Goal: Task Accomplishment & Management: Manage account settings

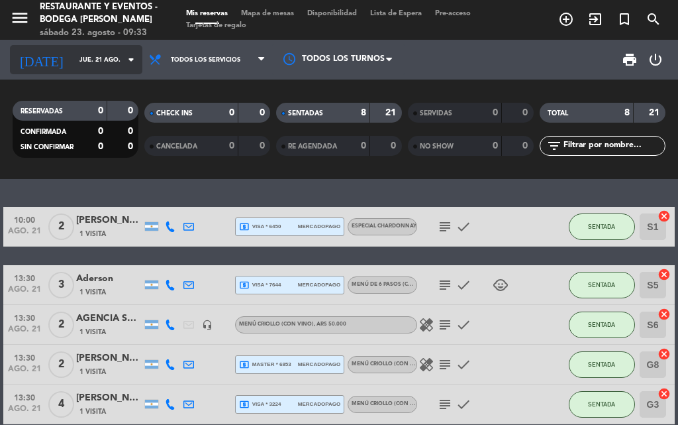
click at [79, 72] on div "[DATE] jue. 21 ago. arrow_drop_down" at bounding box center [76, 59] width 132 height 29
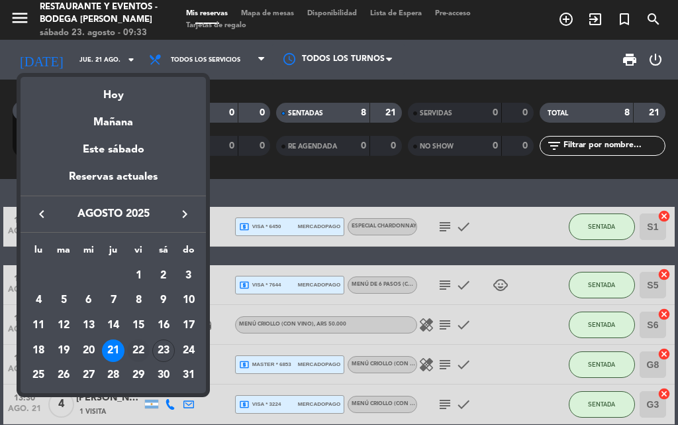
click at [132, 346] on div "22" at bounding box center [138, 350] width 23 height 23
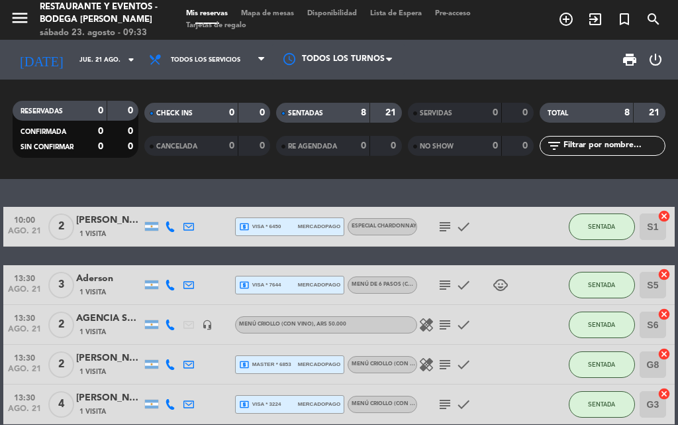
type input "vie. 22 ago."
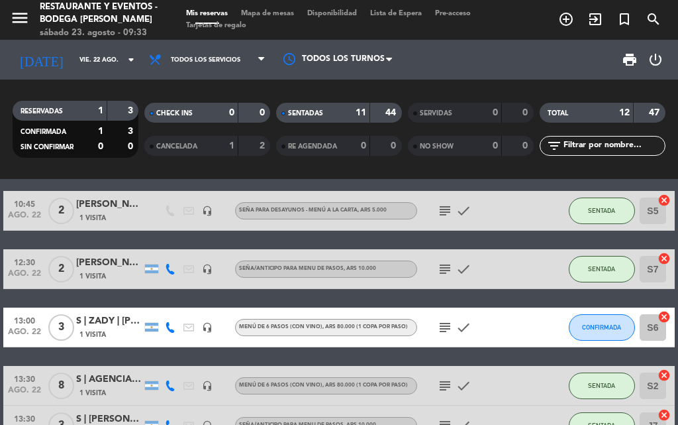
scroll to position [199, 0]
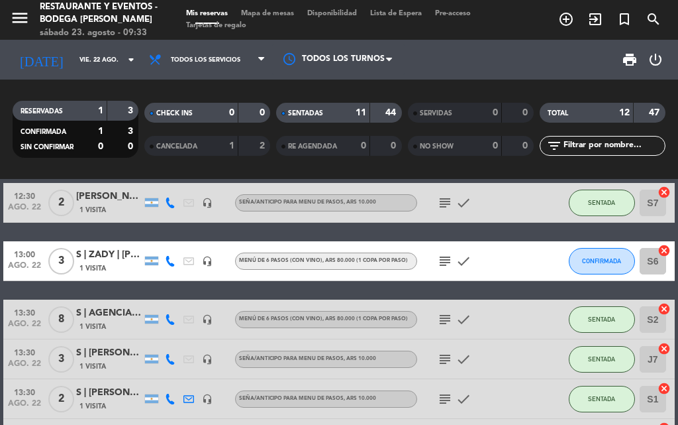
click at [442, 260] on icon "subject" at bounding box center [445, 261] width 16 height 16
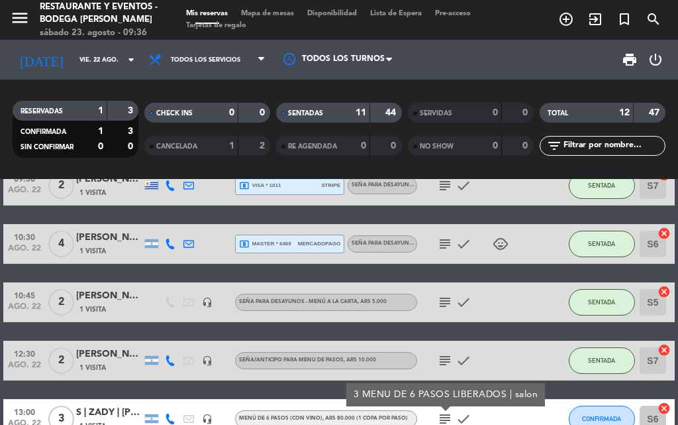
scroll to position [0, 0]
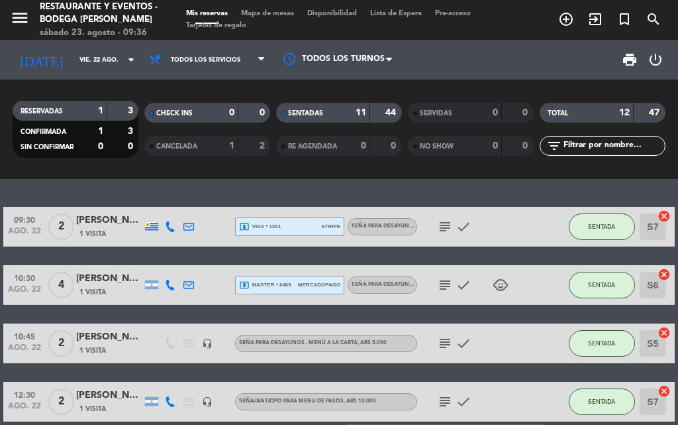
click at [441, 219] on icon "subject" at bounding box center [445, 227] width 16 height 16
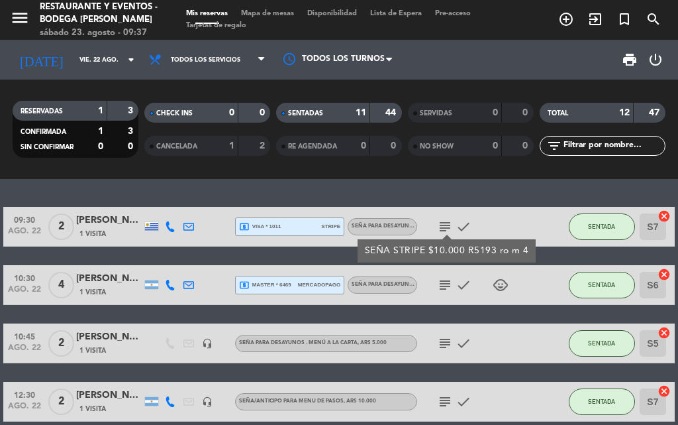
click at [447, 272] on div "subject check child_care" at bounding box center [472, 284] width 111 height 39
click at [447, 279] on icon "subject" at bounding box center [445, 285] width 16 height 16
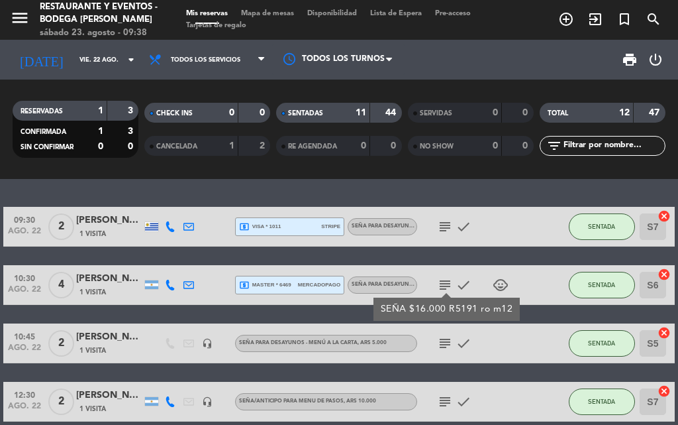
click at [441, 339] on icon "subject" at bounding box center [445, 343] width 16 height 16
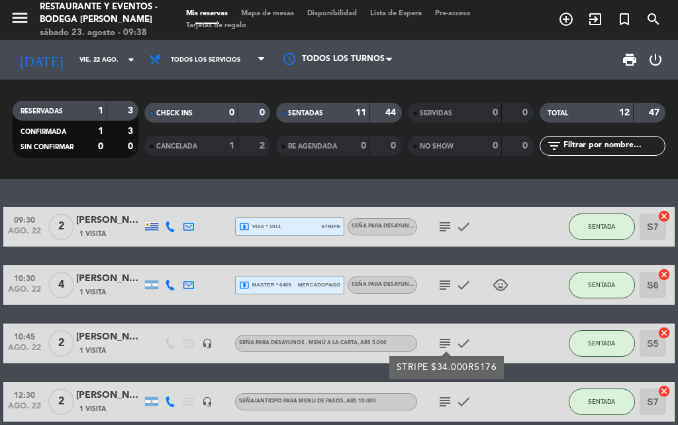
click at [441, 339] on icon "subject" at bounding box center [445, 343] width 16 height 16
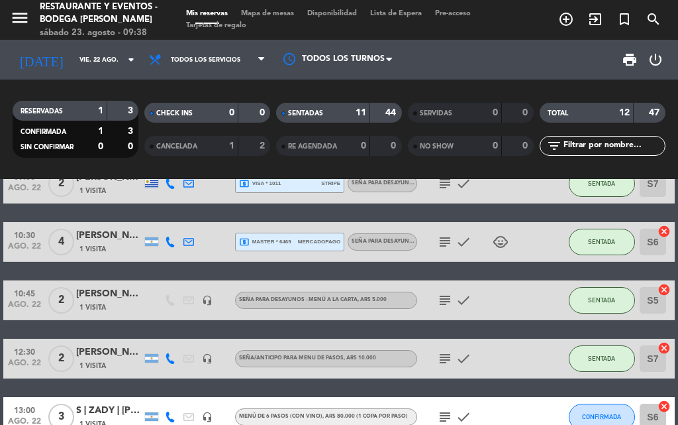
scroll to position [66, 0]
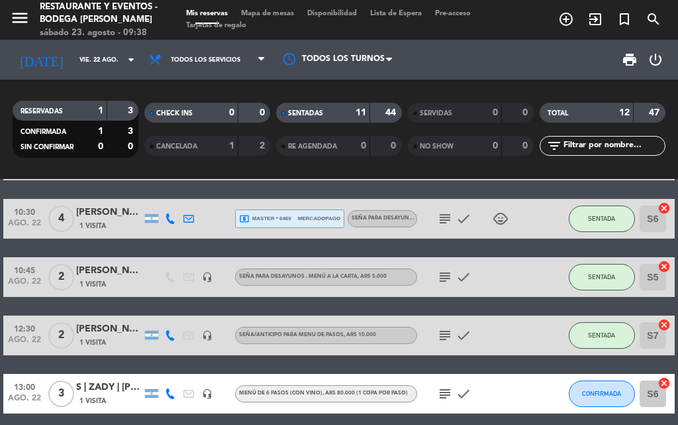
click at [442, 335] on icon "subject" at bounding box center [445, 335] width 16 height 16
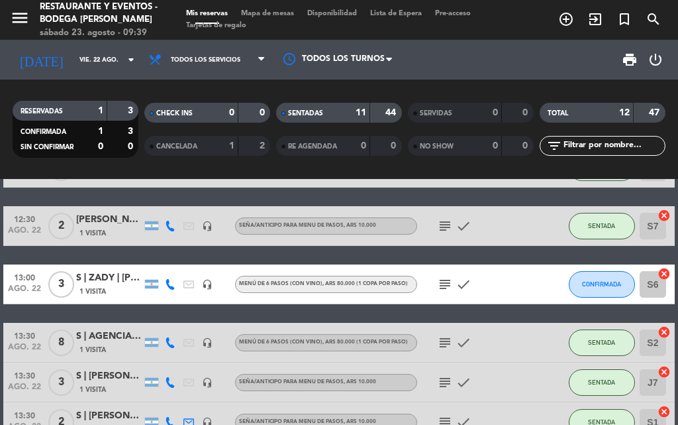
scroll to position [199, 0]
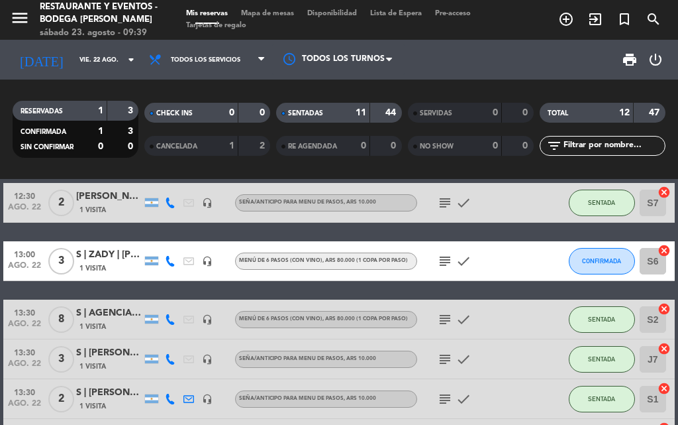
click at [447, 322] on icon "subject" at bounding box center [445, 319] width 16 height 16
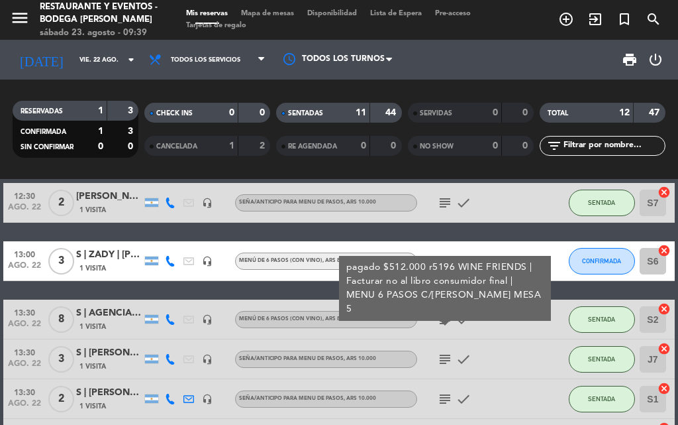
click at [445, 358] on icon "subject" at bounding box center [445, 359] width 16 height 16
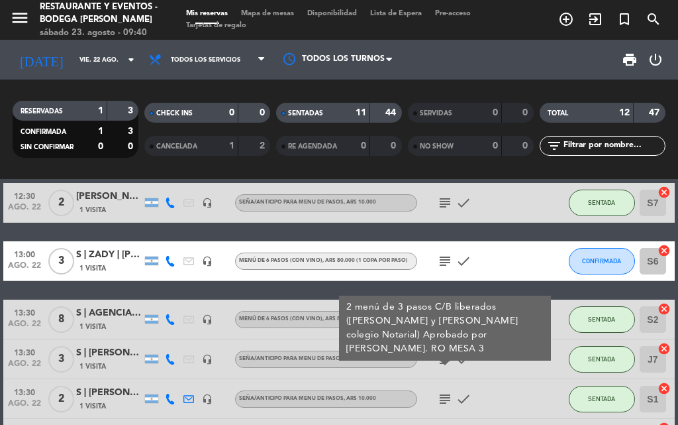
scroll to position [265, 0]
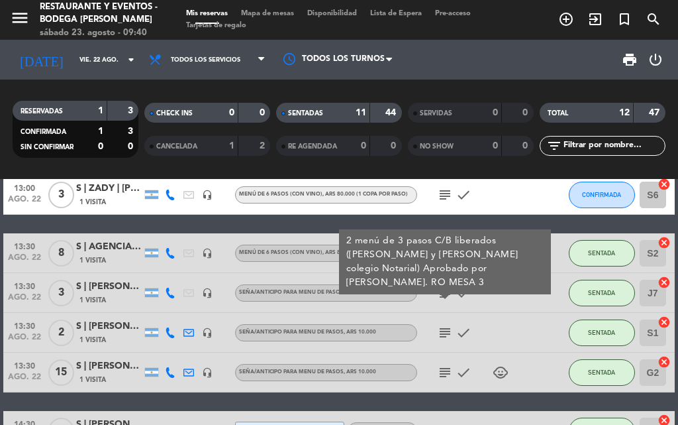
click at [445, 330] on icon "subject" at bounding box center [445, 333] width 16 height 16
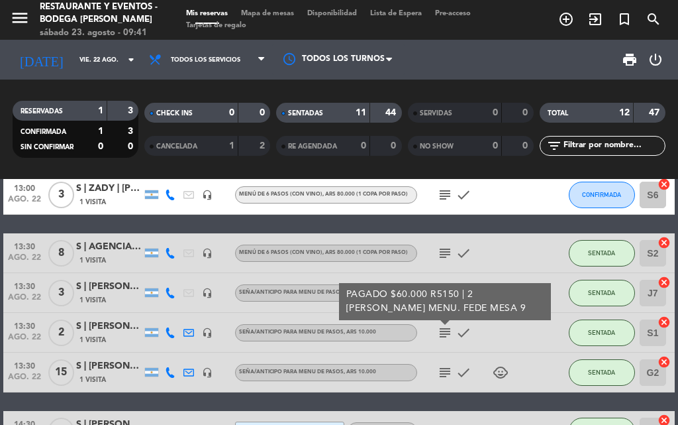
click at [445, 376] on icon "subject" at bounding box center [445, 372] width 16 height 16
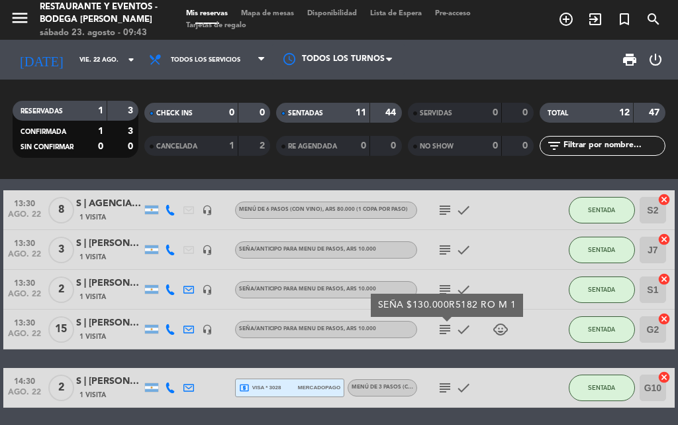
scroll to position [331, 0]
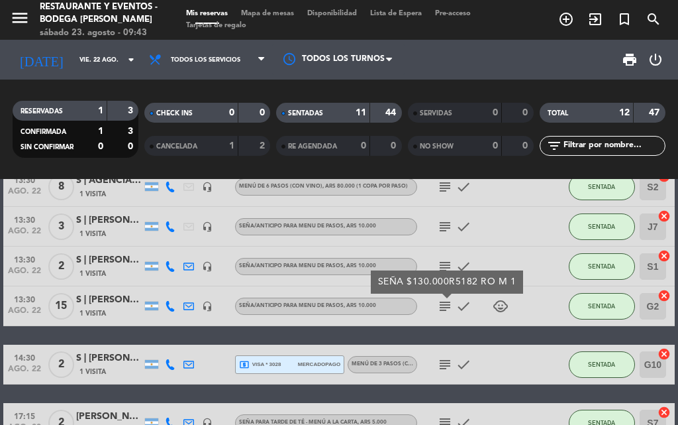
click at [448, 364] on icon "subject" at bounding box center [445, 364] width 16 height 16
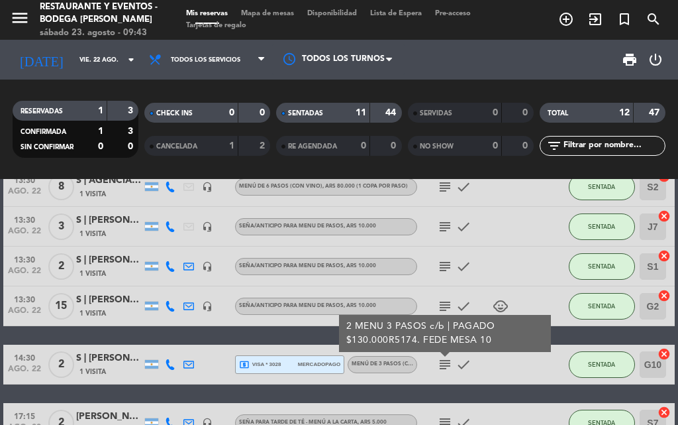
scroll to position [397, 0]
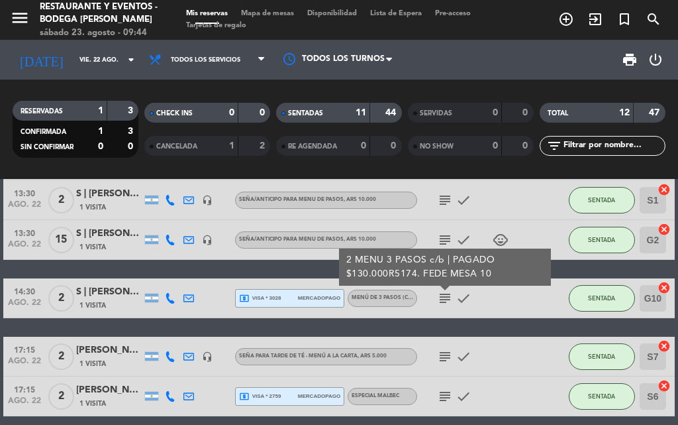
click at [444, 361] on icon "subject" at bounding box center [445, 356] width 16 height 16
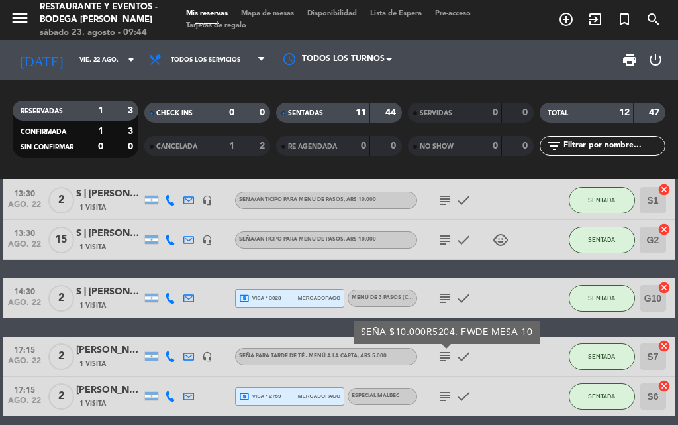
scroll to position [455, 0]
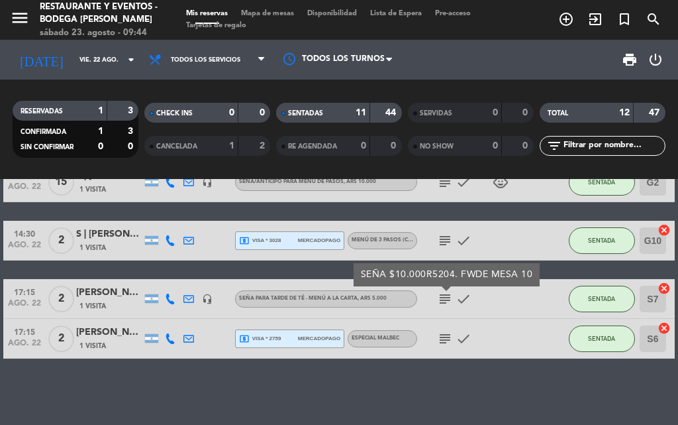
click at [448, 345] on icon "subject" at bounding box center [445, 339] width 16 height 16
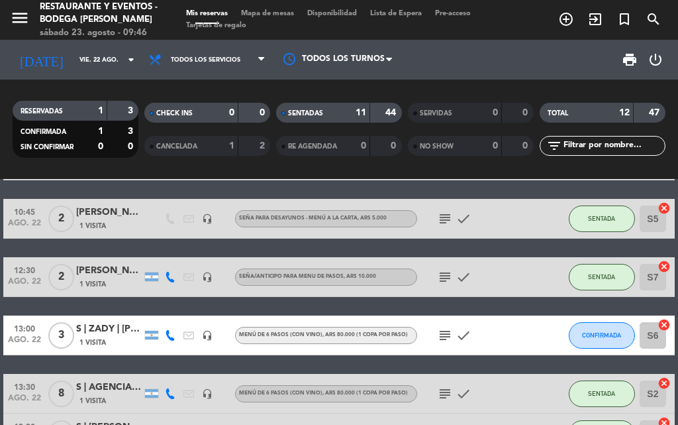
scroll to position [124, 0]
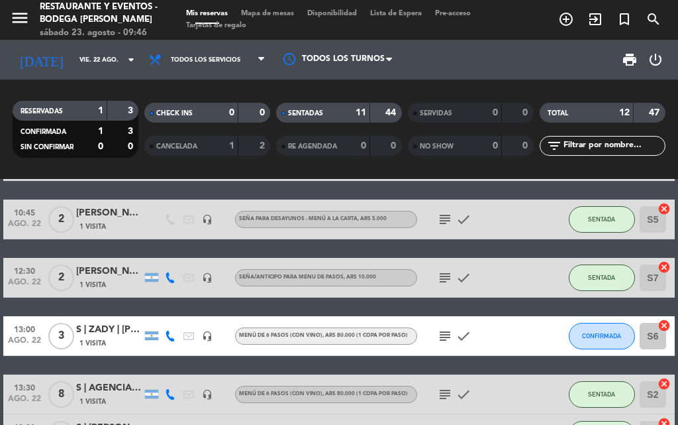
click at [444, 274] on icon "subject" at bounding box center [445, 278] width 16 height 16
click at [446, 222] on icon "subject" at bounding box center [445, 219] width 16 height 16
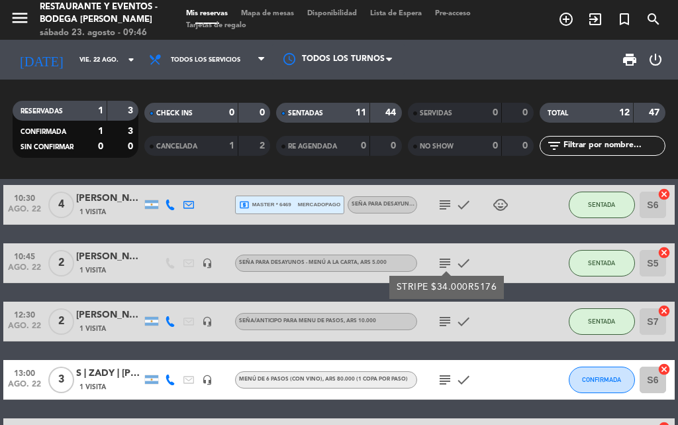
scroll to position [58, 0]
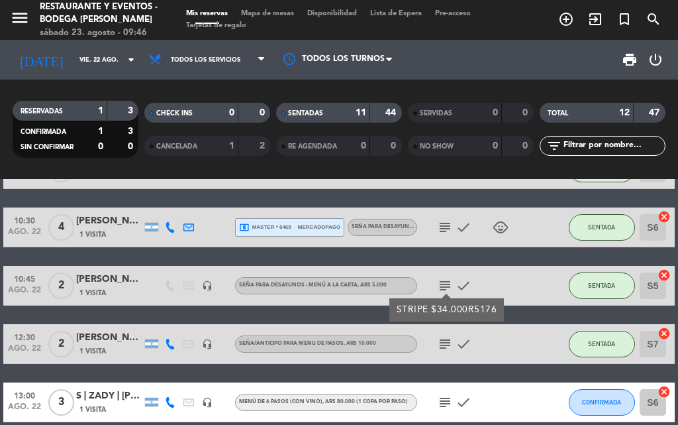
click at [111, 279] on div "[PERSON_NAME]" at bounding box center [109, 279] width 66 height 15
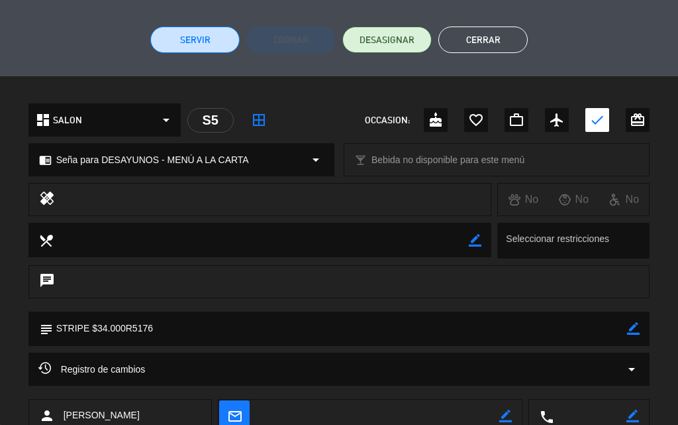
scroll to position [331, 0]
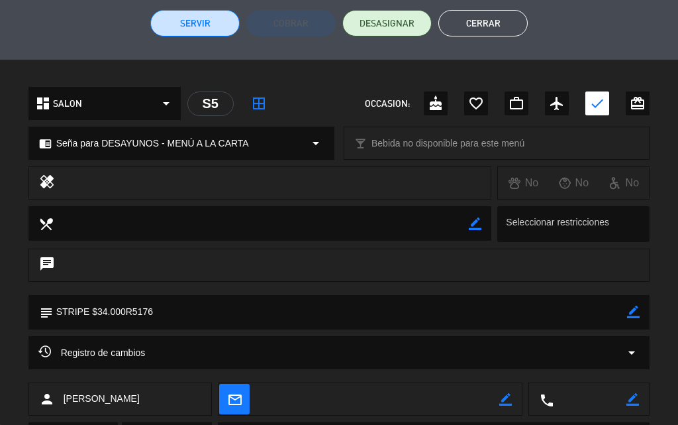
click at [631, 312] on icon "border_color" at bounding box center [633, 311] width 13 height 13
type textarea "STRIPE $34.000R5176 - (MESA 2 - [PERSON_NAME] - CARGADO AGUS.R)"
click at [634, 312] on icon at bounding box center [633, 311] width 13 height 13
click at [472, 19] on button "Cerrar" at bounding box center [483, 23] width 89 height 26
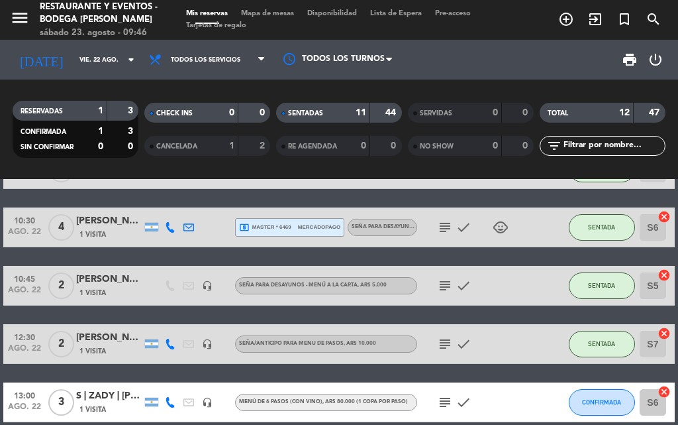
click at [444, 282] on icon "subject" at bounding box center [445, 286] width 16 height 16
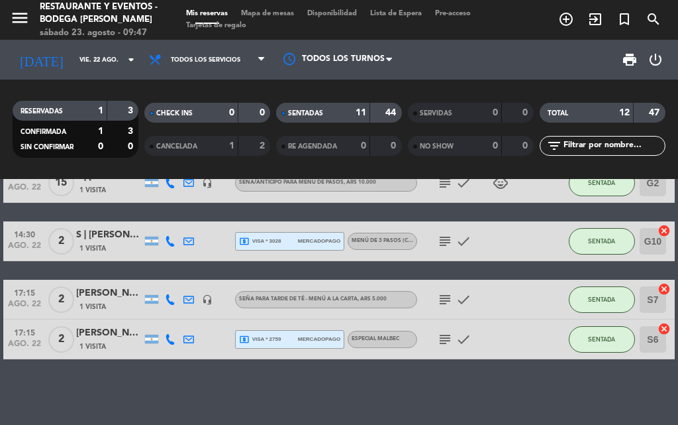
scroll to position [455, 0]
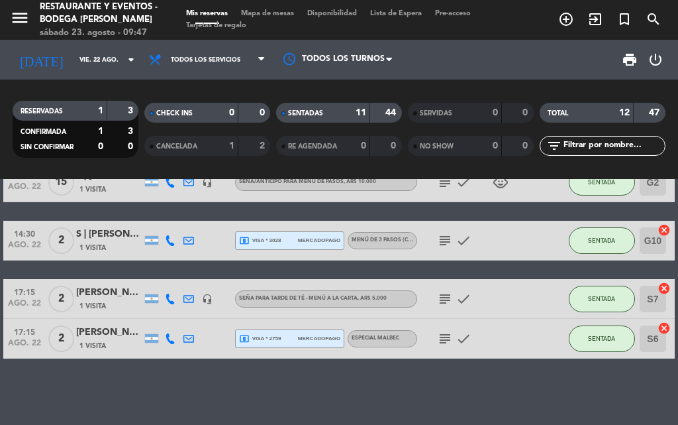
click at [434, 348] on div "subject check" at bounding box center [472, 338] width 111 height 39
click at [448, 298] on icon "subject" at bounding box center [445, 299] width 16 height 16
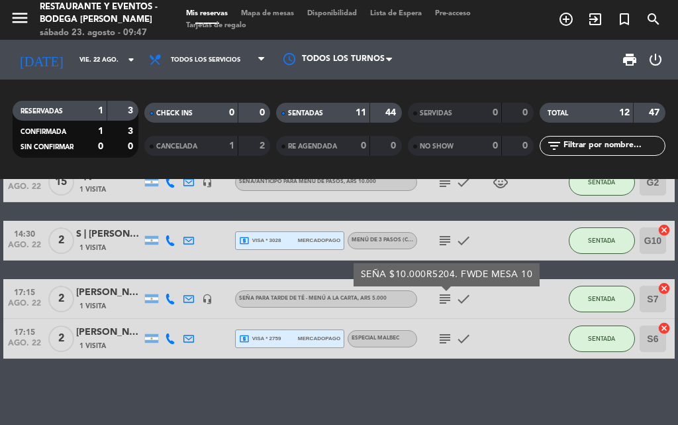
click at [441, 344] on icon "subject" at bounding box center [445, 339] width 16 height 16
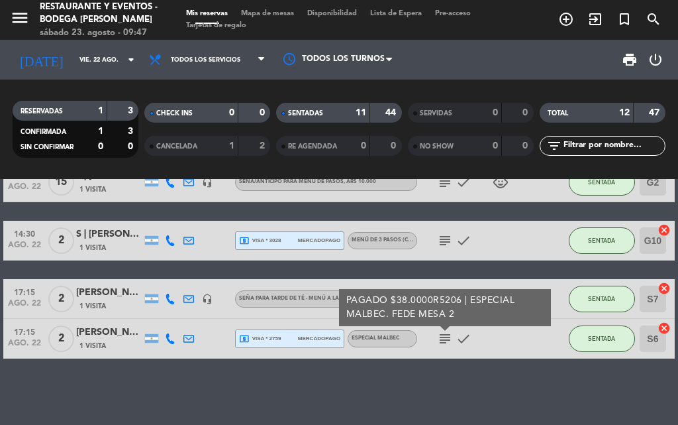
click at [444, 291] on div "PAGADO $38.0000R5206 | ESPECIAL MALBEC. FEDE MESA 2" at bounding box center [445, 307] width 212 height 37
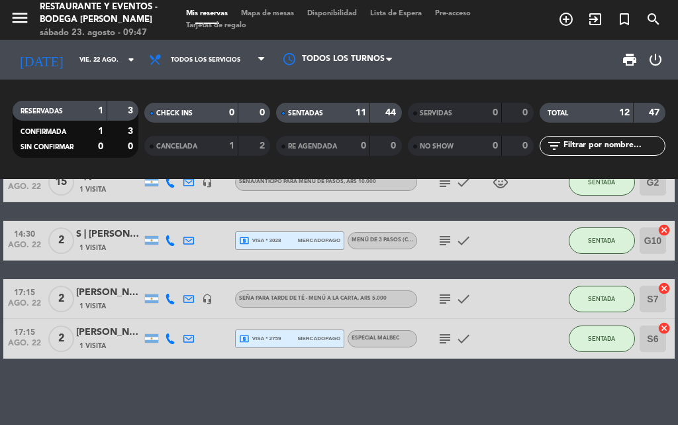
click at [444, 289] on div "subject check" at bounding box center [472, 298] width 111 height 39
click at [442, 293] on icon "subject" at bounding box center [445, 299] width 16 height 16
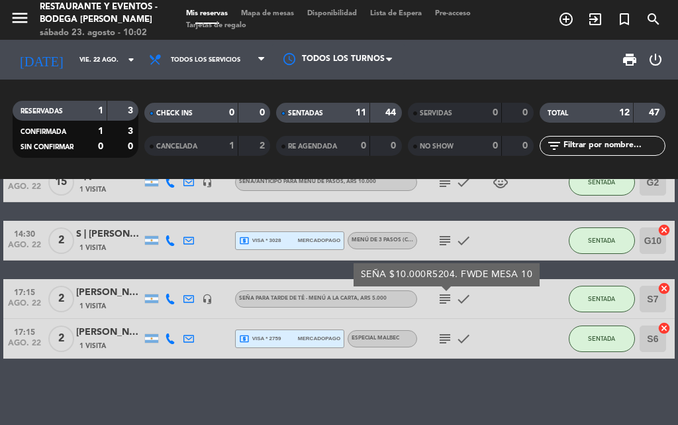
scroll to position [389, 0]
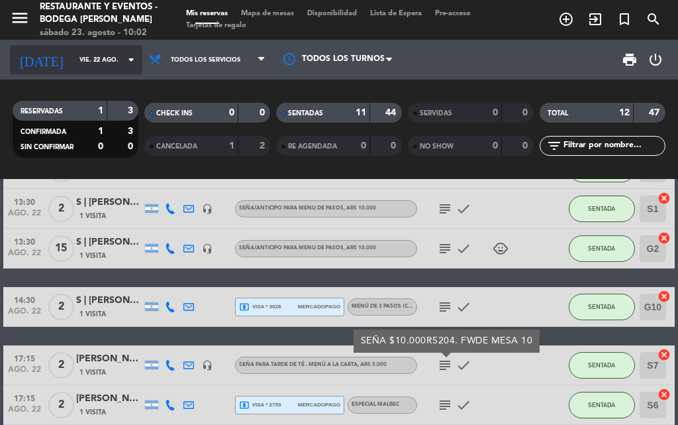
click at [73, 56] on input "vie. 22 ago." at bounding box center [116, 60] width 87 height 21
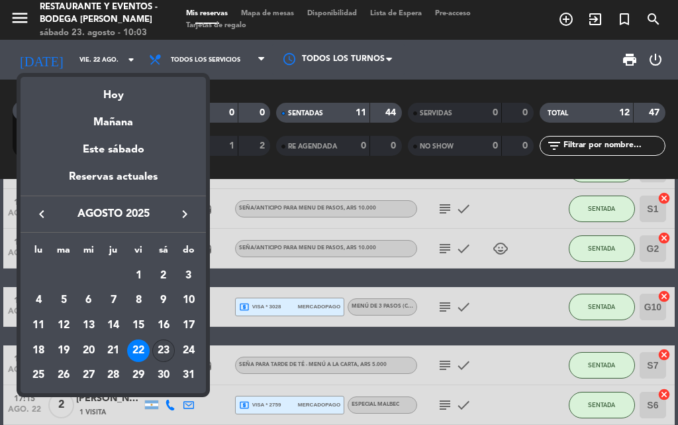
click at [168, 345] on div "23" at bounding box center [163, 350] width 23 height 23
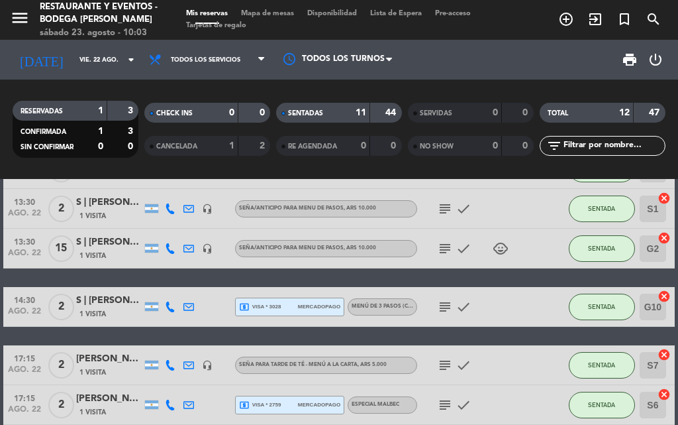
type input "sáb. 23 ago."
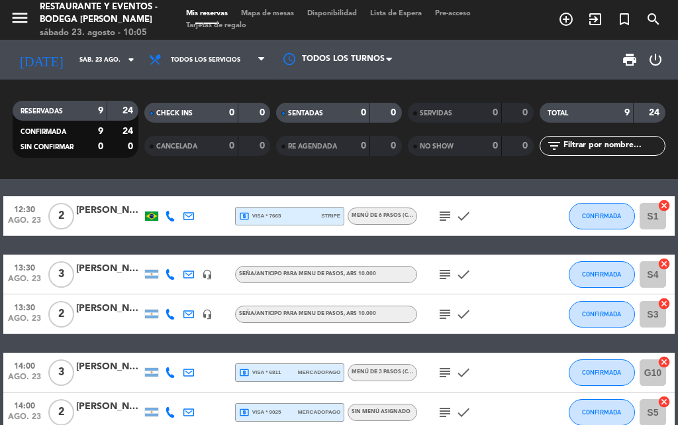
scroll to position [132, 0]
